Goal: Task Accomplishment & Management: Manage account settings

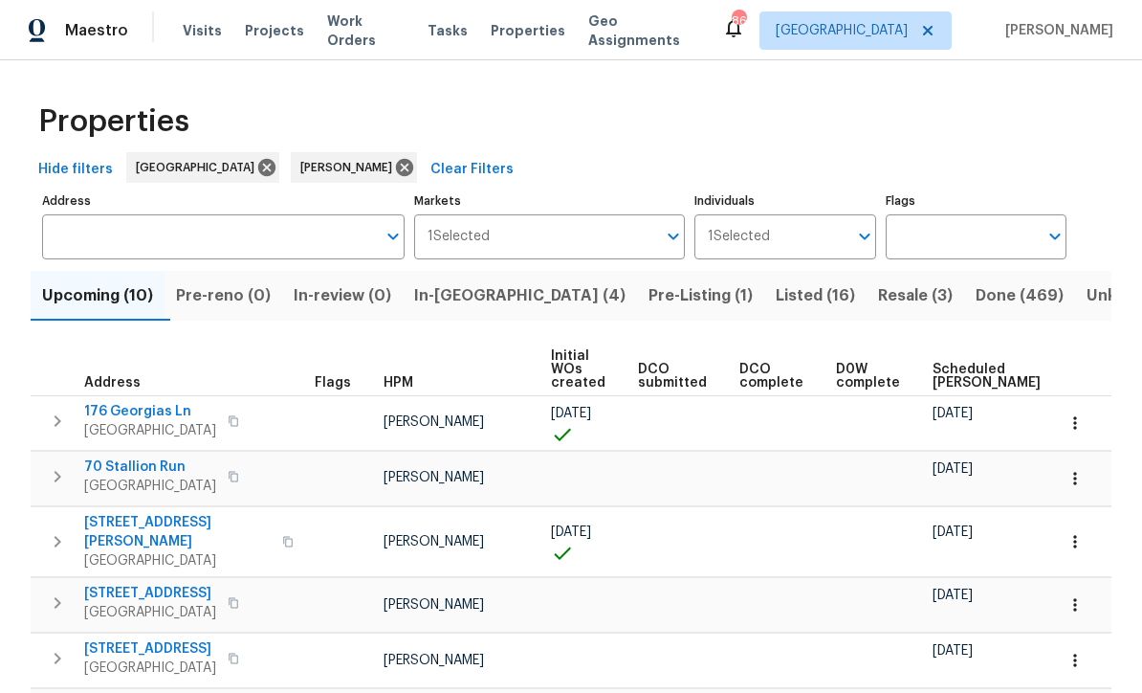
scroll to position [201, 0]
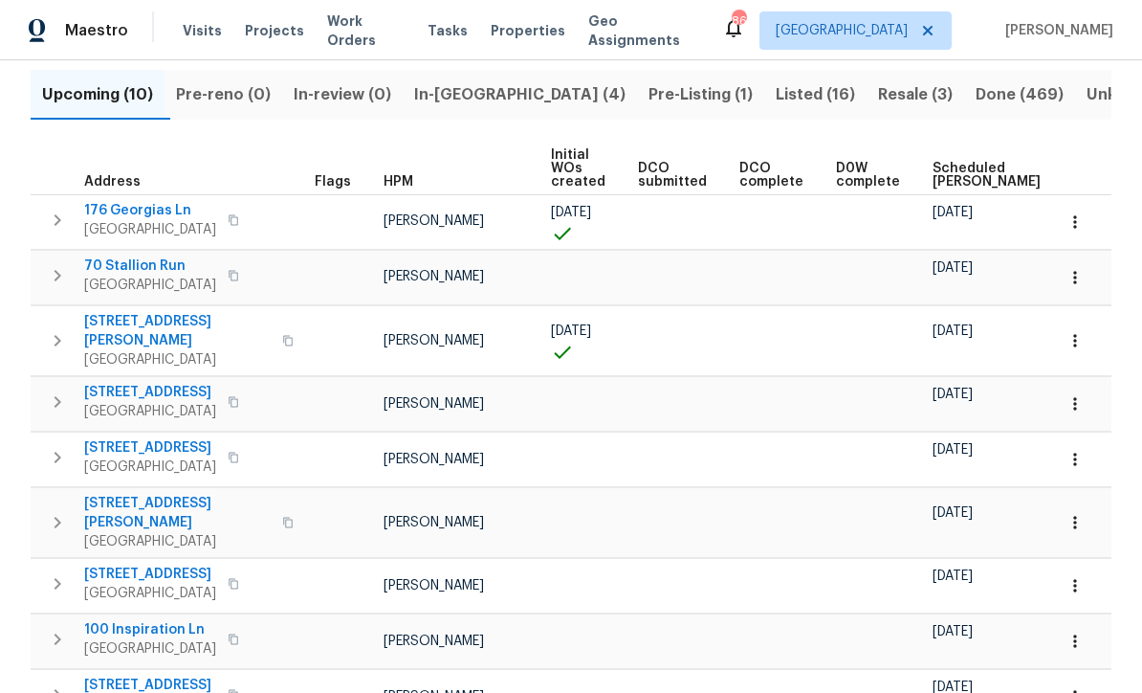
click at [475, 89] on span "In-reno (4)" at bounding box center [519, 94] width 211 height 27
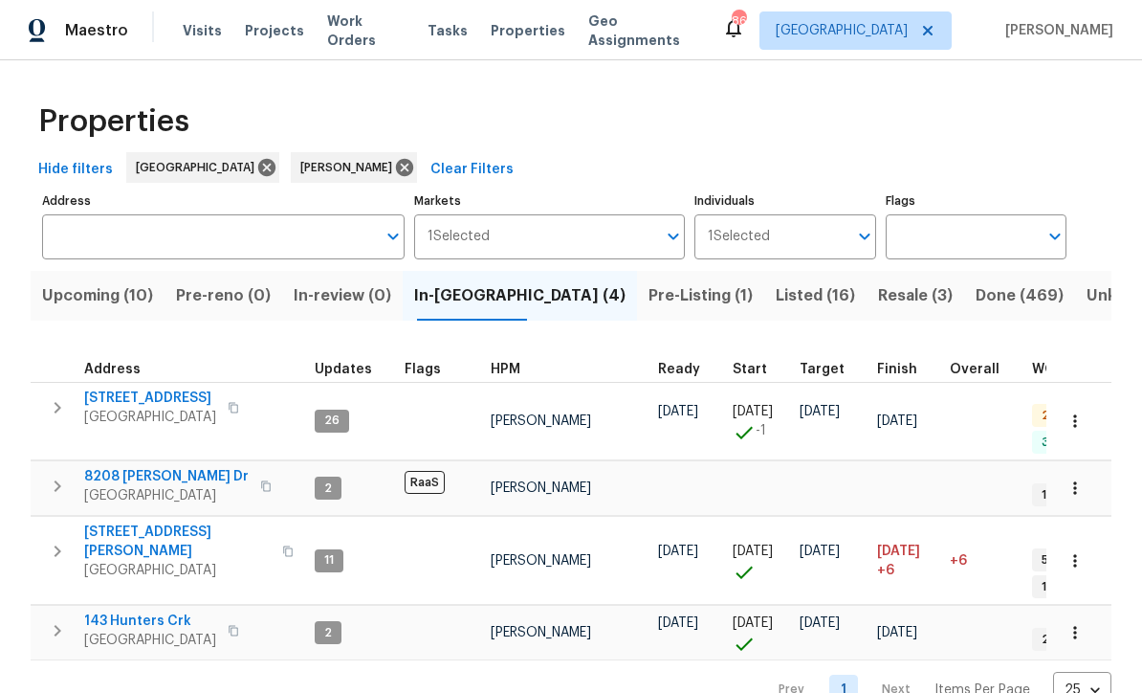
click at [126, 522] on span "422 Marty Ln" at bounding box center [177, 541] width 187 height 38
click at [138, 398] on span "188 Lost Lake Trl" at bounding box center [150, 397] width 132 height 19
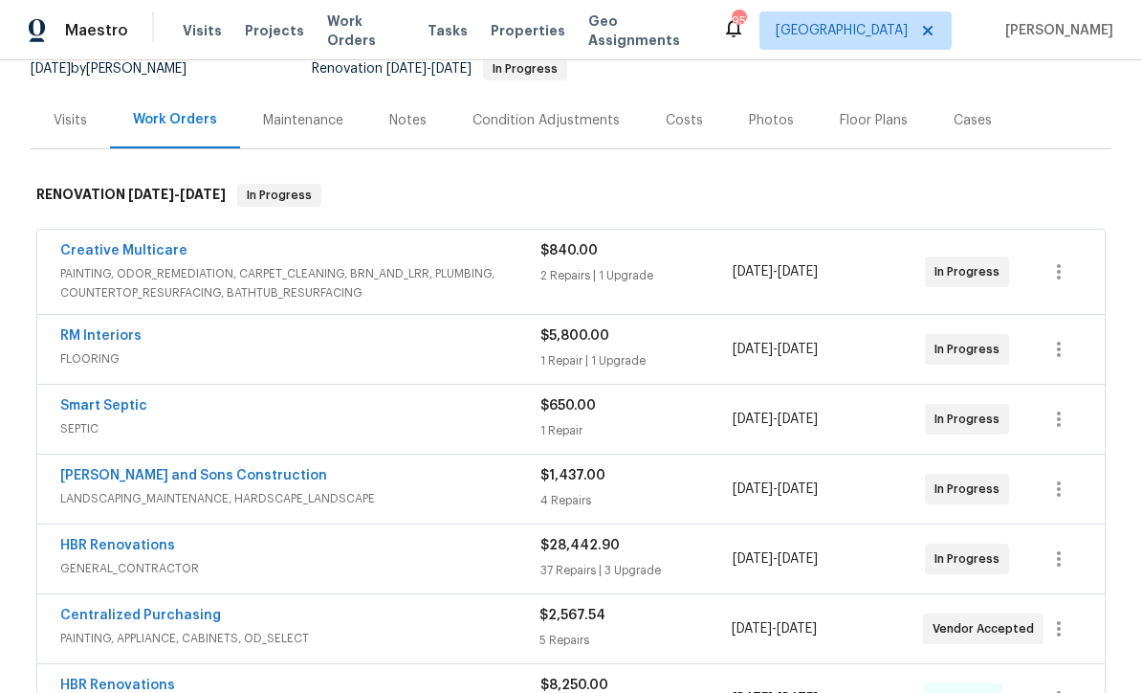
scroll to position [195, 0]
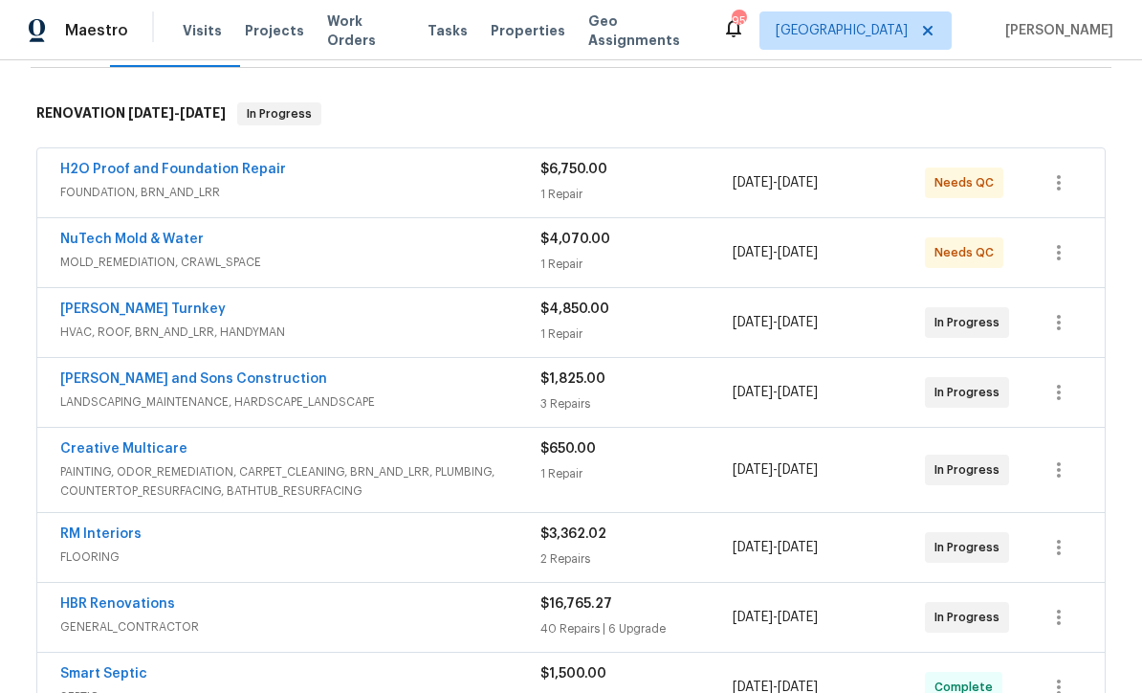
scroll to position [328, 0]
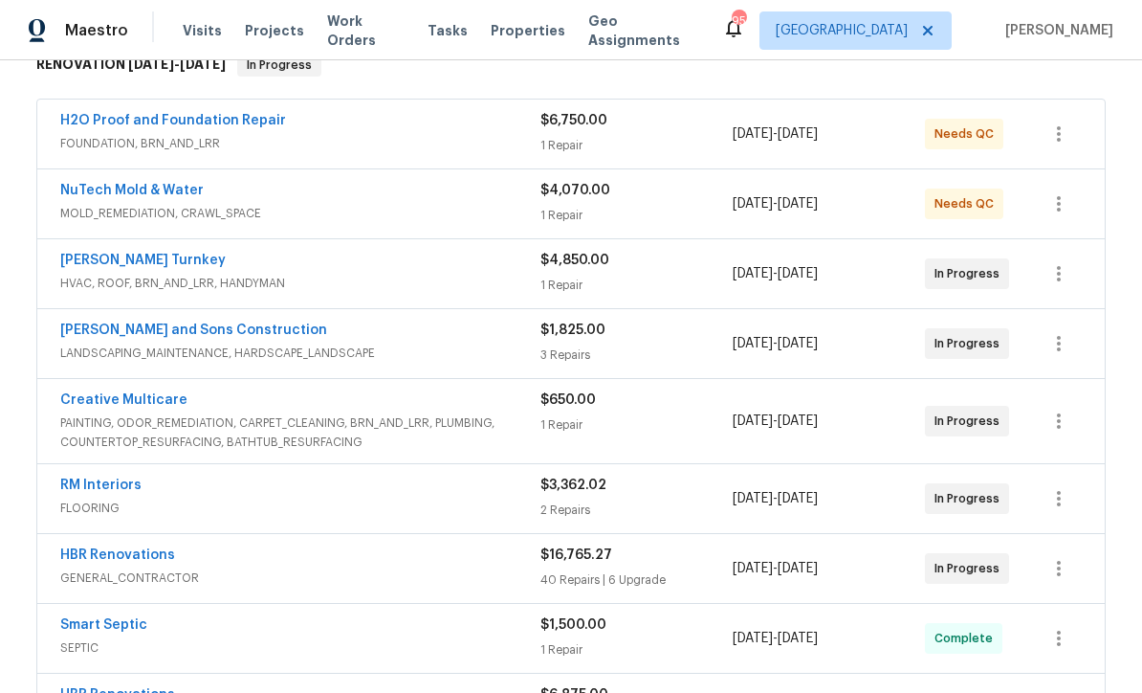
click at [101, 258] on link "Davis Turnkey" at bounding box center [143, 260] width 166 height 13
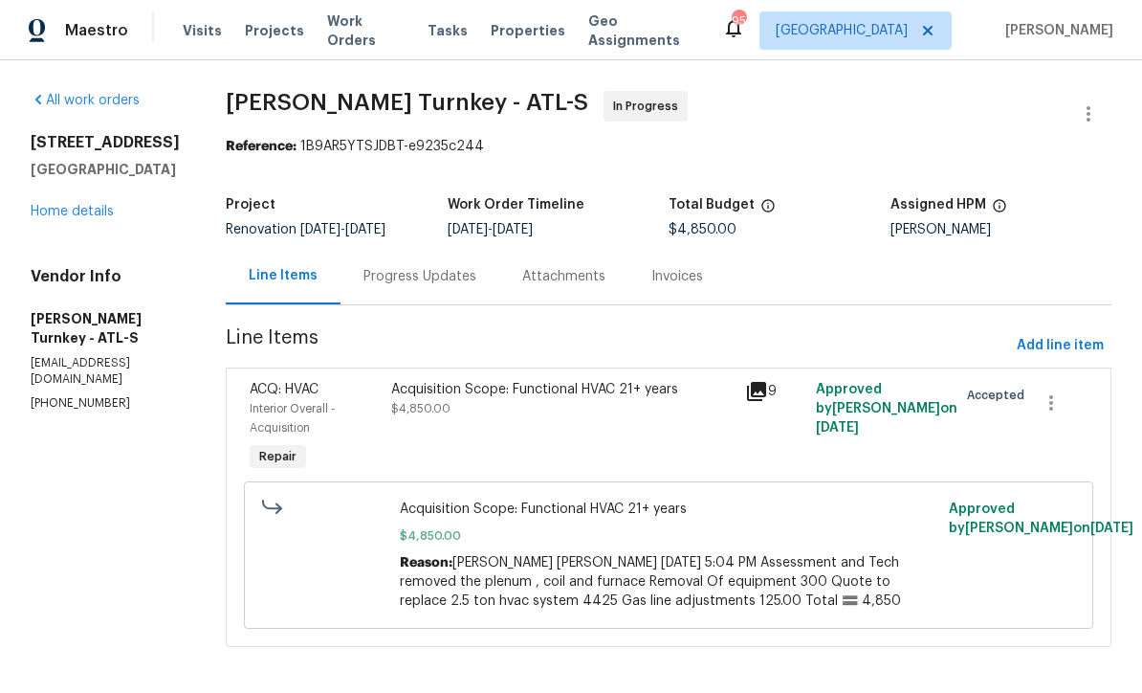
click at [386, 268] on div "Progress Updates" at bounding box center [420, 276] width 113 height 19
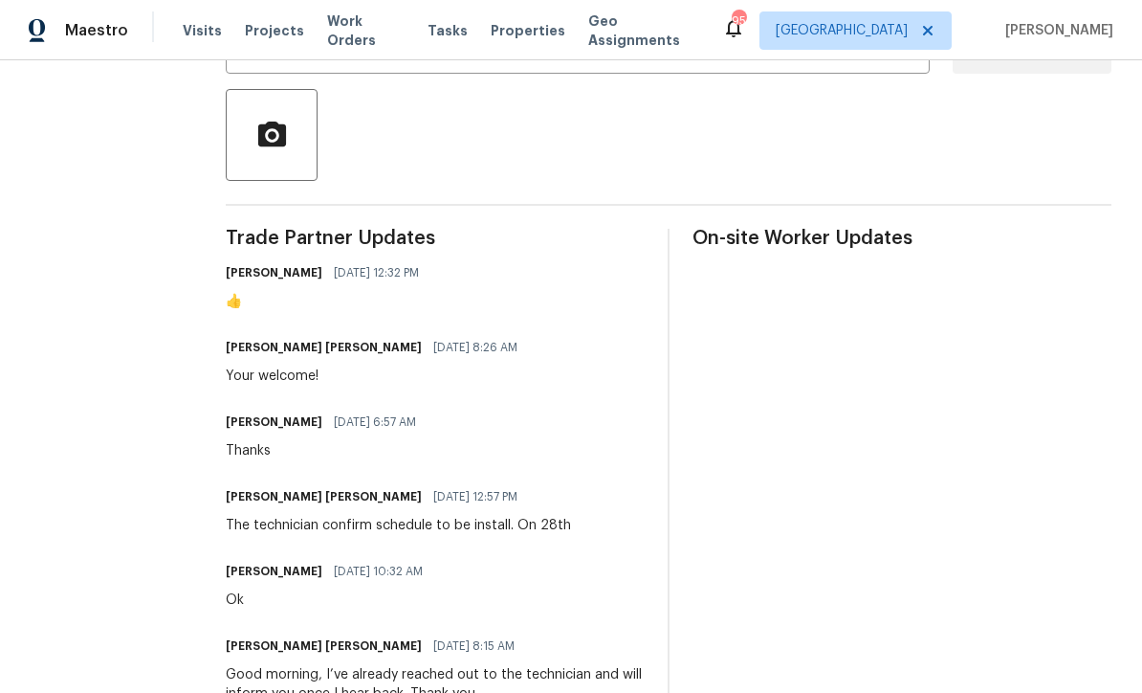
scroll to position [420, 0]
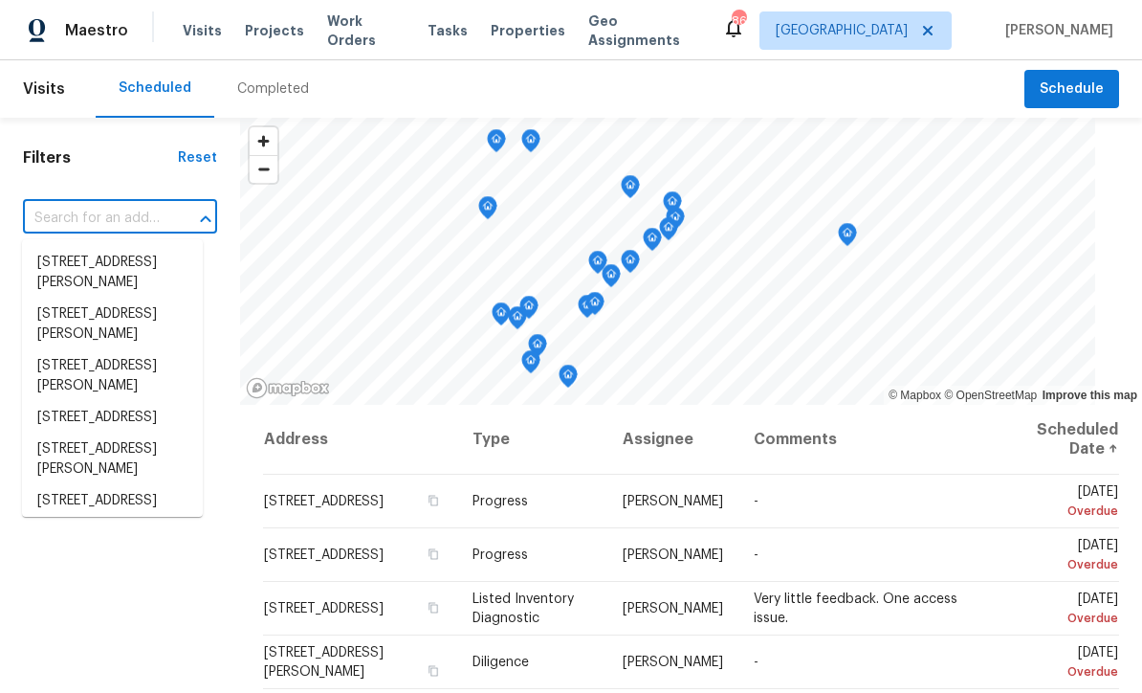
scroll to position [1, 0]
click at [53, 212] on input "text" at bounding box center [93, 219] width 141 height 30
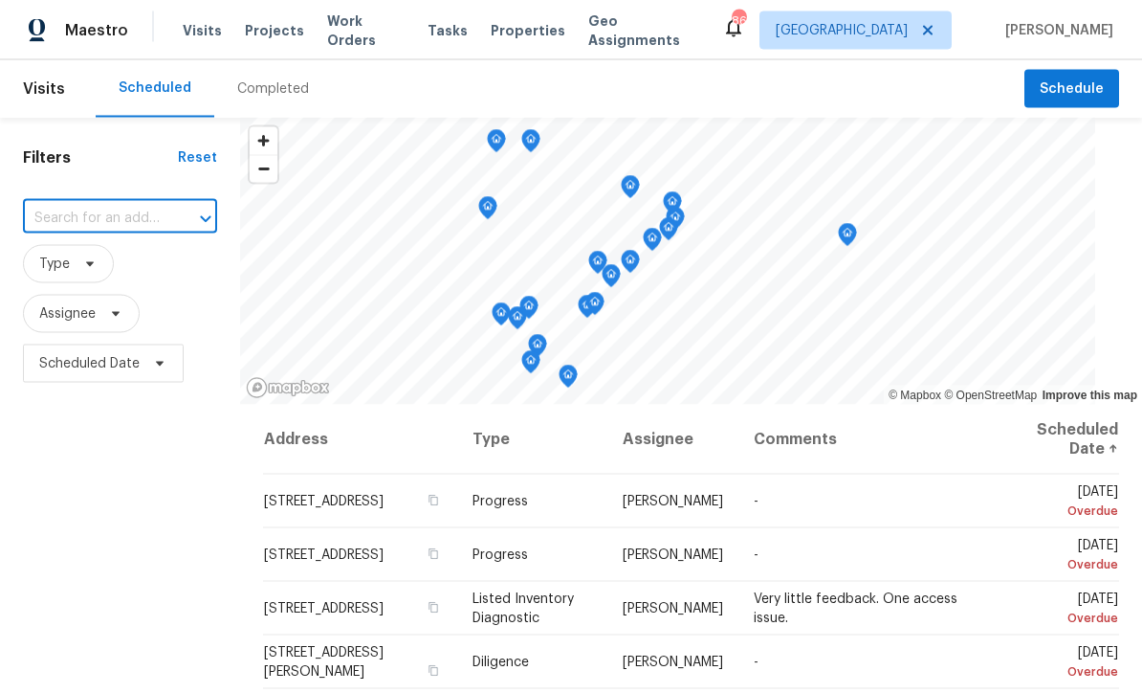
type input "188 Lost Lake Trl, Villa Rica, GA 30180"
click at [75, 260] on li "188 Lost Lake Trl, Villa Rica, GA 30180" at bounding box center [112, 263] width 181 height 32
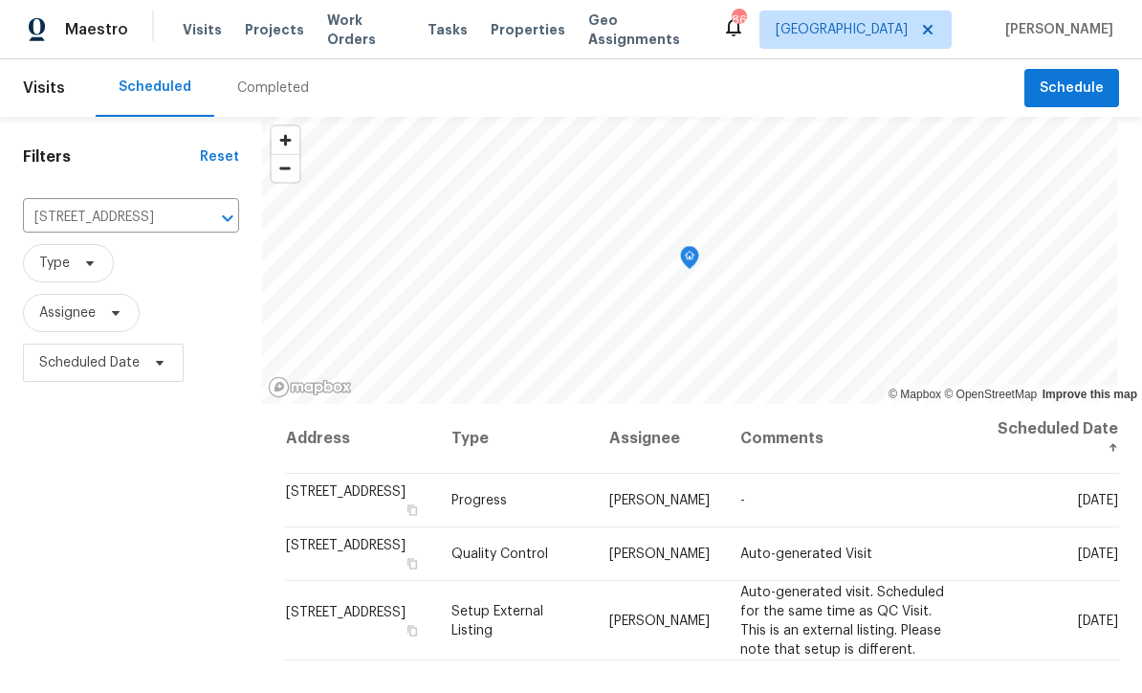
scroll to position [1, 0]
click at [0, 0] on span at bounding box center [0, 0] width 0 height 0
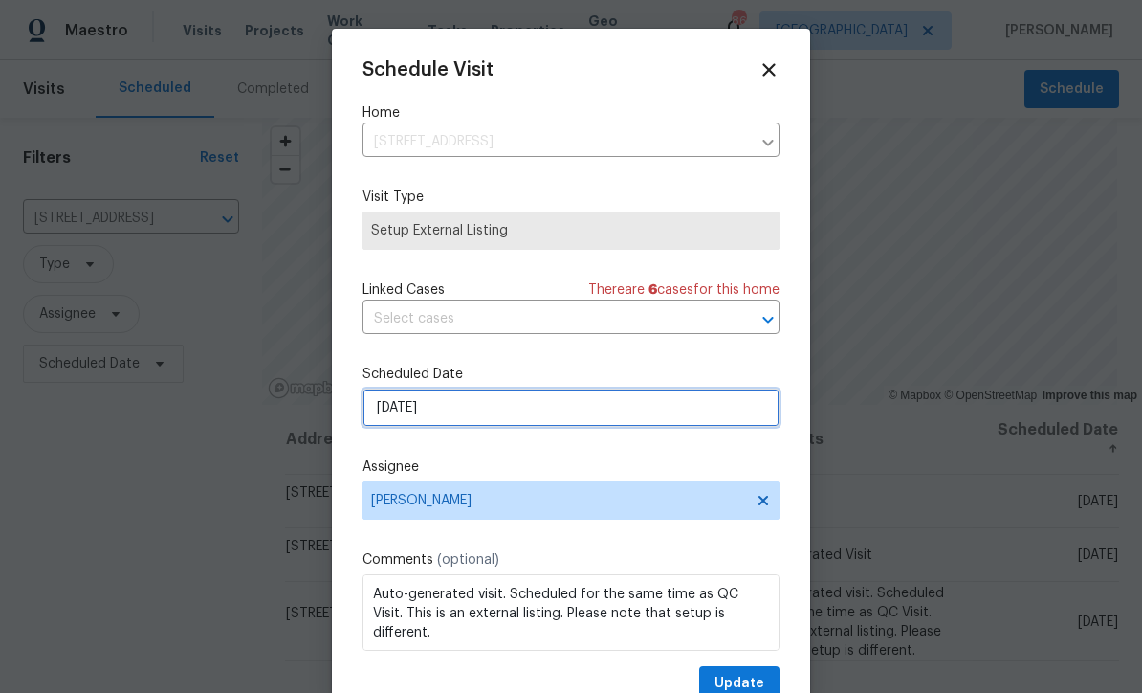
click at [420, 406] on input "9/15/2025" at bounding box center [571, 407] width 417 height 38
select select "8"
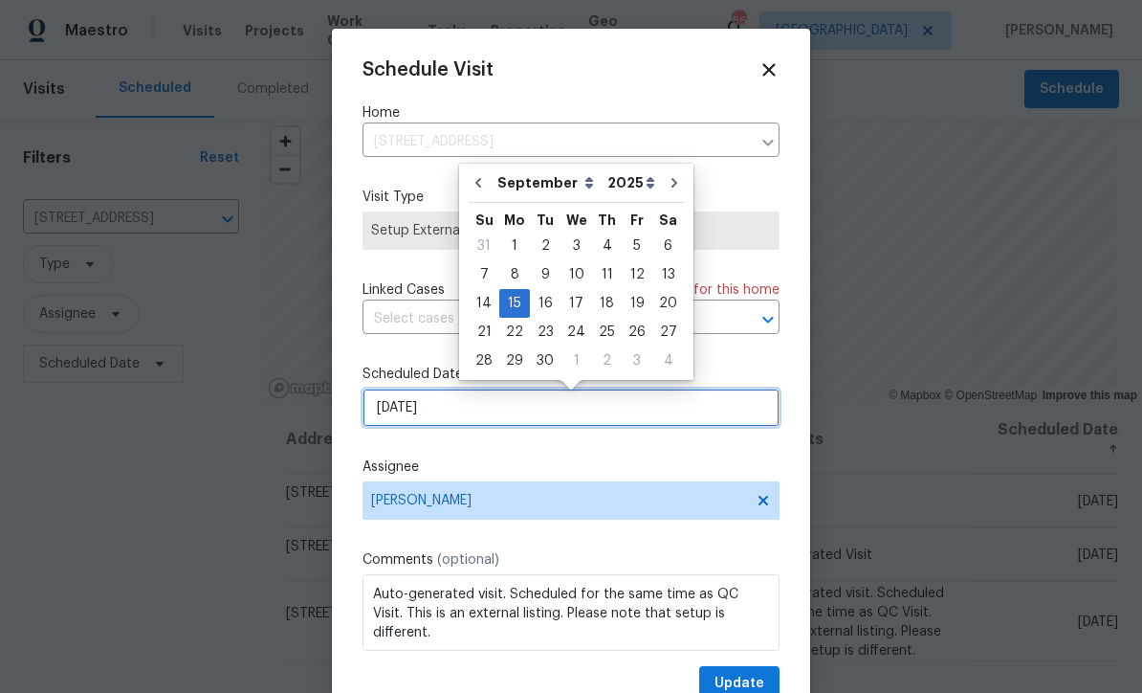
scroll to position [0, 0]
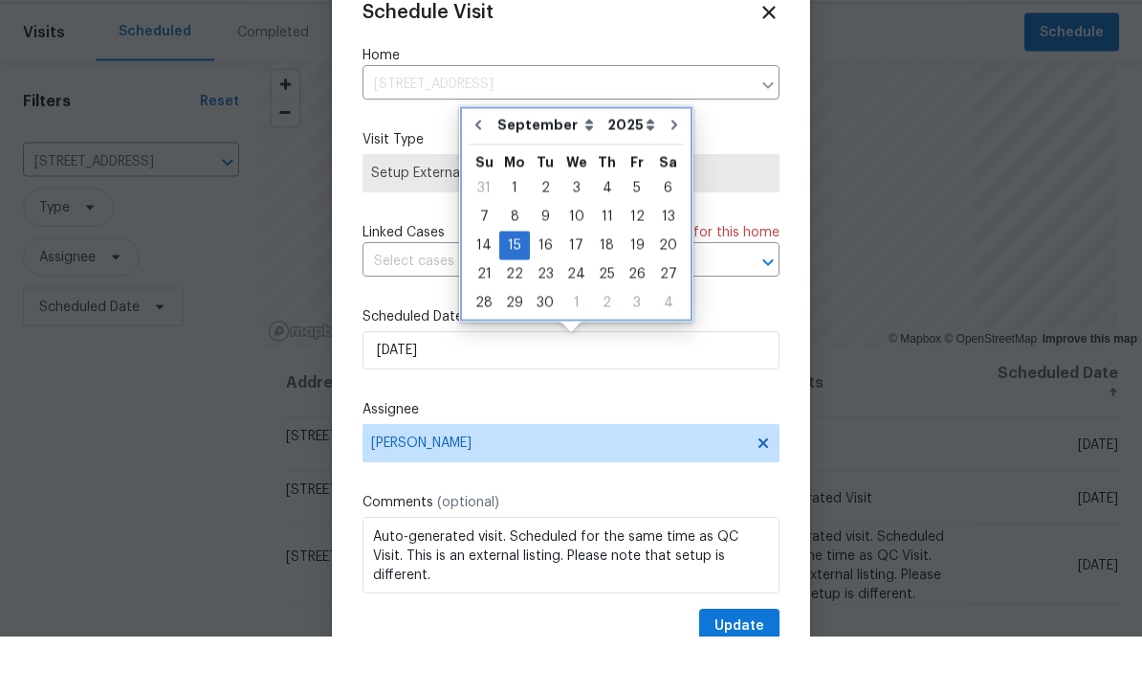
click at [477, 174] on icon "Go to previous month" at bounding box center [478, 181] width 15 height 15
type input "8/28/2025"
select select "7"
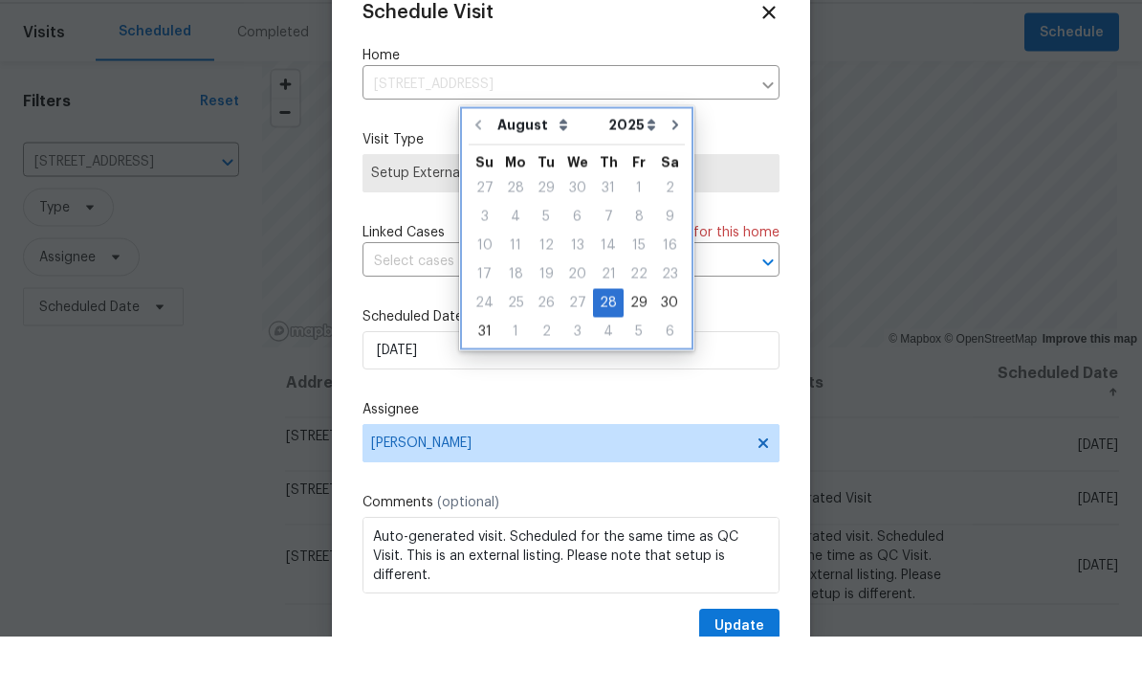
scroll to position [57, 0]
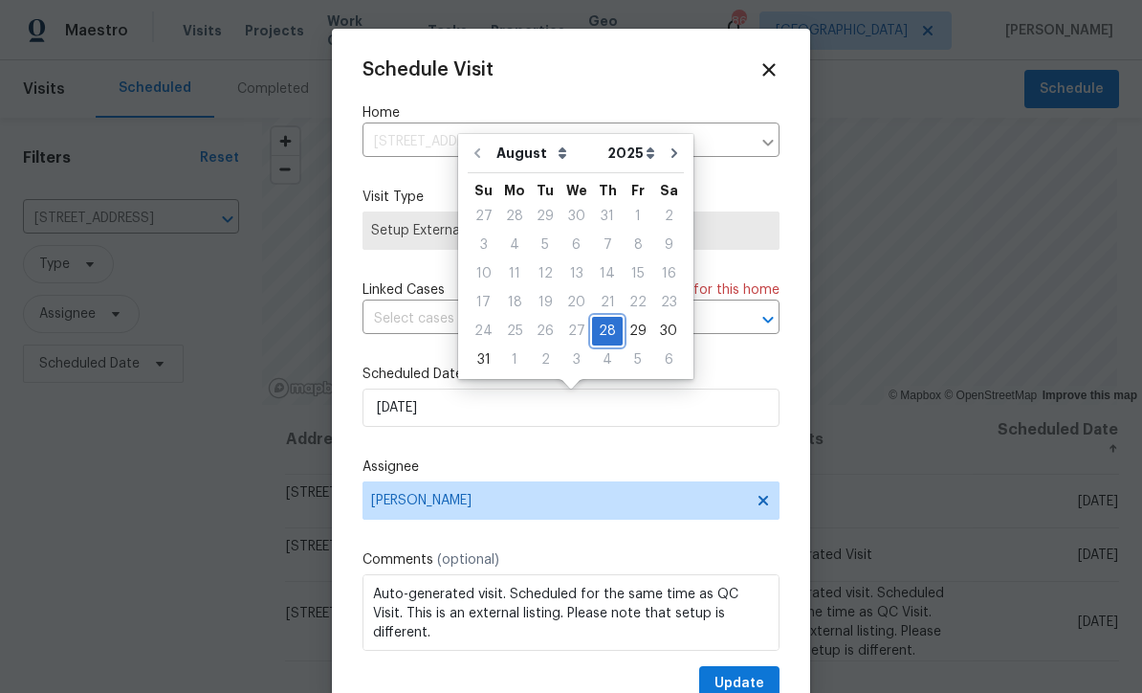
click at [600, 318] on div "28" at bounding box center [607, 331] width 31 height 27
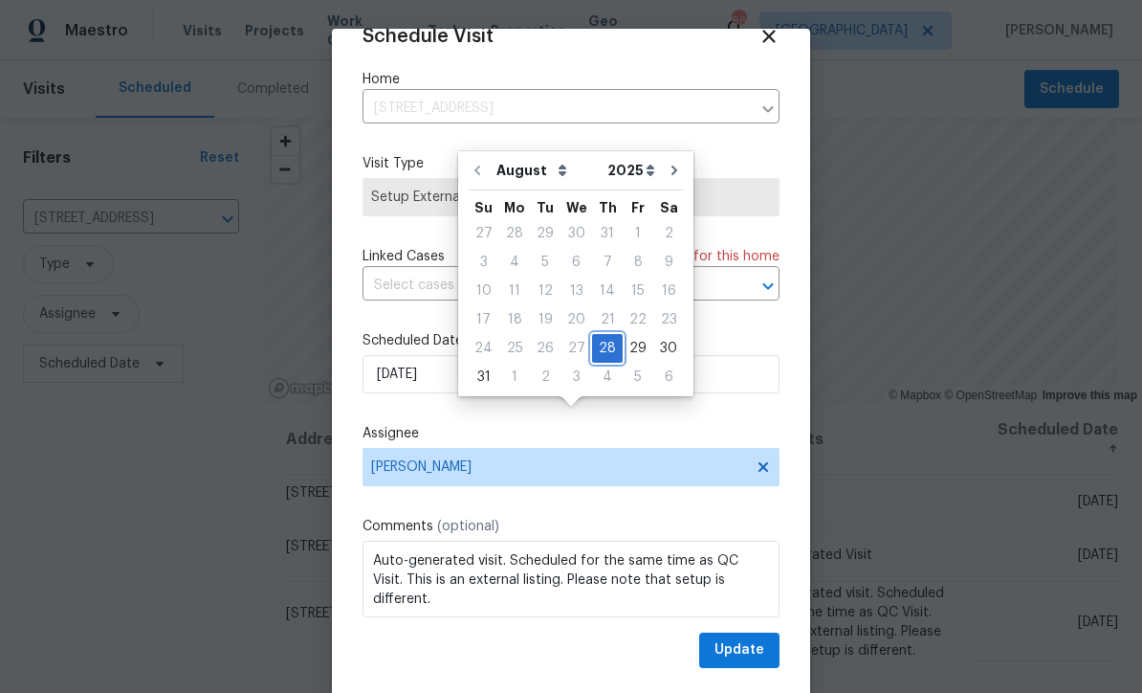
scroll to position [37, 0]
click at [738, 645] on span "Update" at bounding box center [740, 650] width 50 height 24
